Goal: Check status: Check status

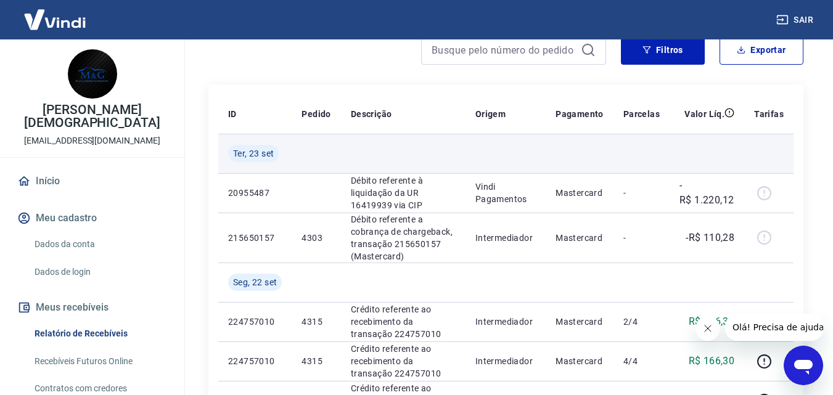
scroll to position [123, 0]
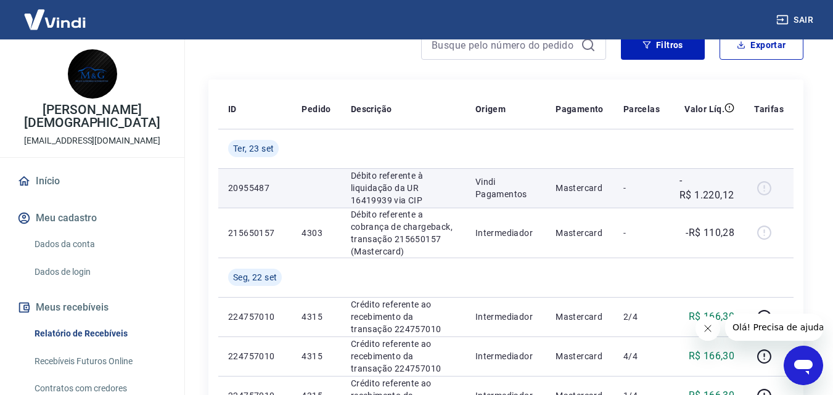
click at [767, 187] on div at bounding box center [769, 188] width 30 height 20
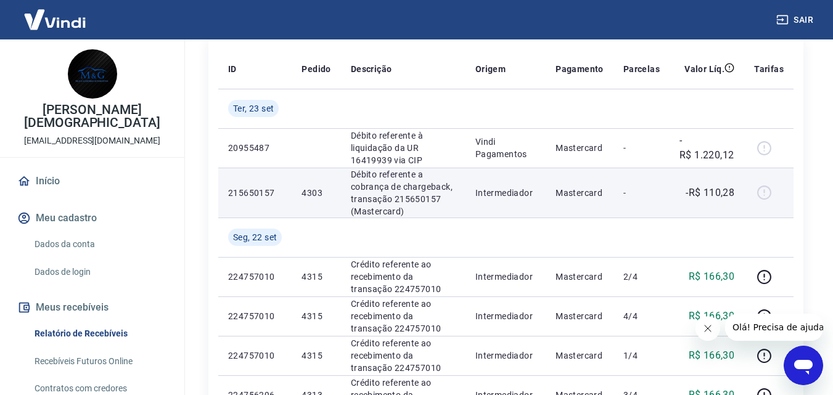
scroll to position [185, 0]
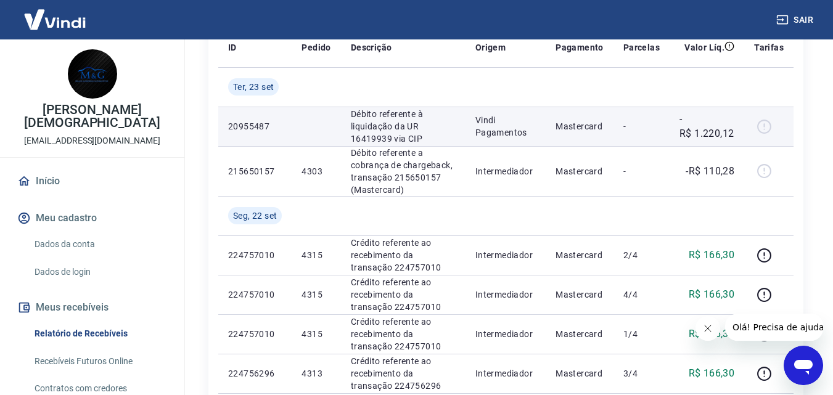
click at [702, 133] on p "-R$ 1.220,12" at bounding box center [706, 127] width 55 height 30
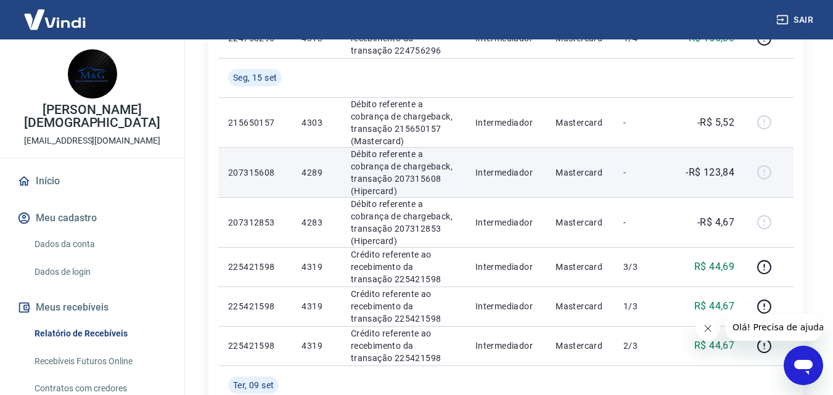
click at [705, 168] on p "-R$ 123,84" at bounding box center [709, 172] width 49 height 15
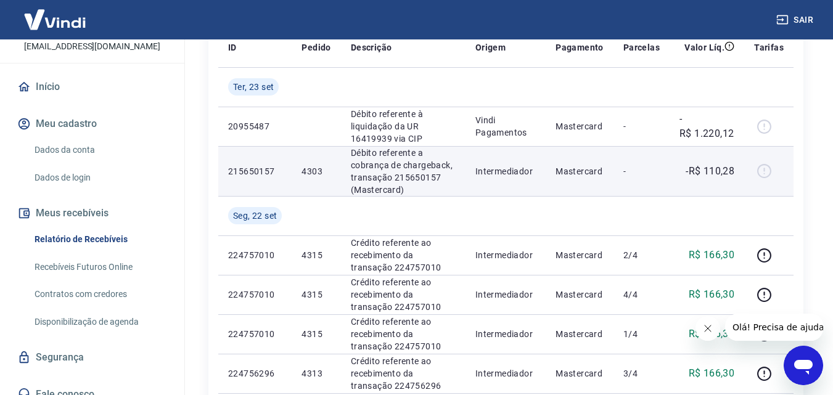
click at [761, 171] on div at bounding box center [769, 172] width 30 height 20
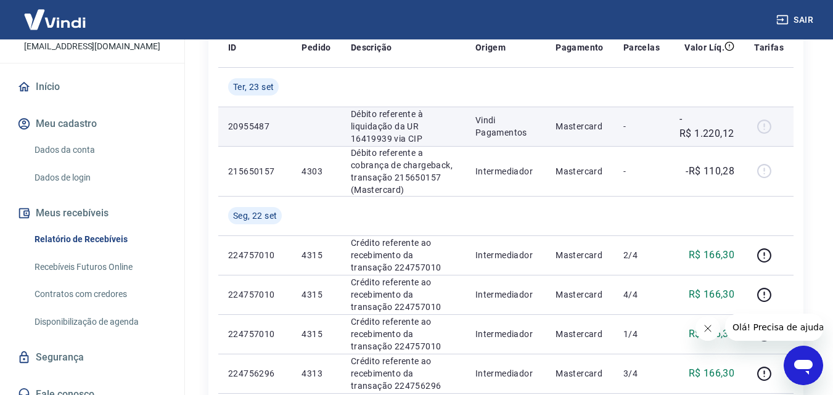
click at [779, 121] on div at bounding box center [769, 127] width 30 height 20
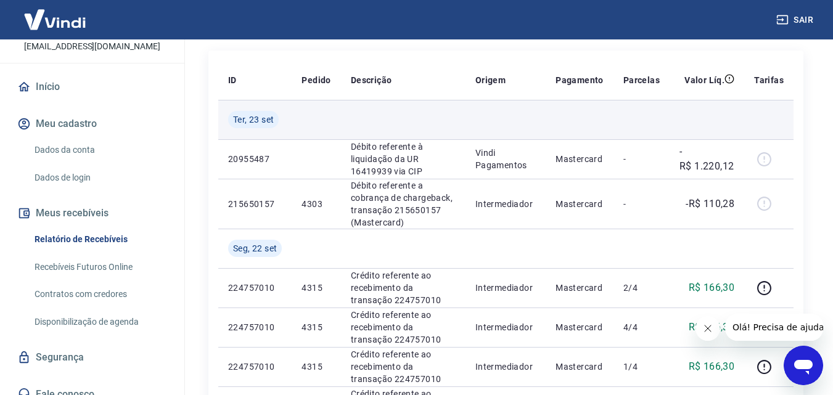
scroll to position [123, 0]
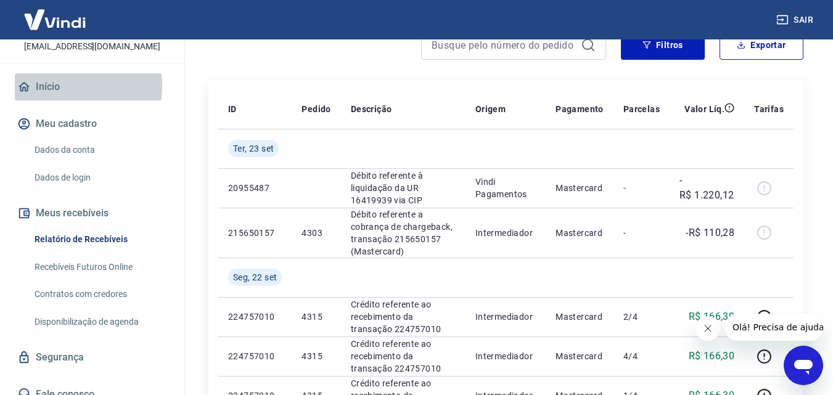
click at [48, 73] on link "Início" at bounding box center [92, 86] width 155 height 27
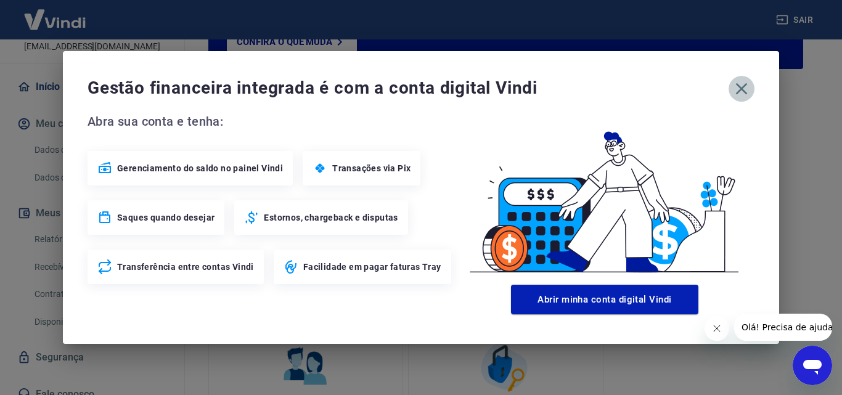
click at [735, 91] on icon "button" at bounding box center [742, 89] width 20 height 20
